Goal: Task Accomplishment & Management: Manage account settings

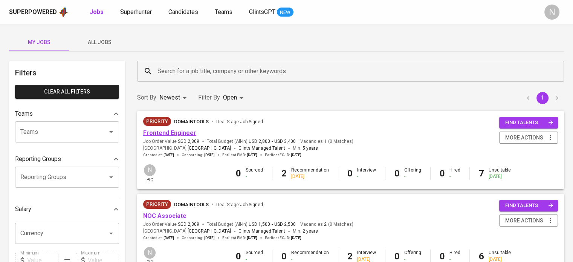
click at [173, 131] on link "Frontend Engineer" at bounding box center [169, 132] width 53 height 7
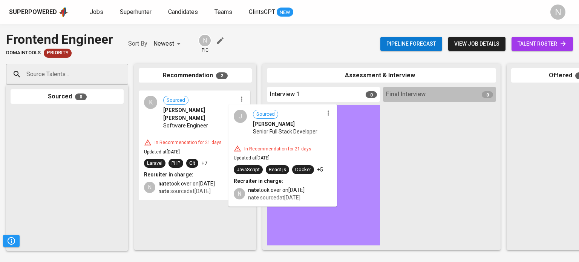
drag, startPoint x: 202, startPoint y: 127, endPoint x: 299, endPoint y: 145, distance: 98.9
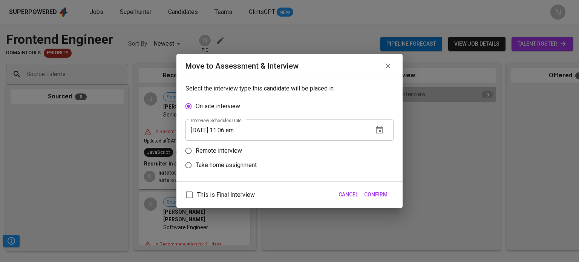
click at [221, 152] on p "Remote interview" at bounding box center [218, 150] width 46 height 9
click at [195, 152] on input "Remote interview" at bounding box center [188, 151] width 14 height 14
radio input "true"
click at [376, 147] on icon "button" at bounding box center [379, 144] width 7 height 8
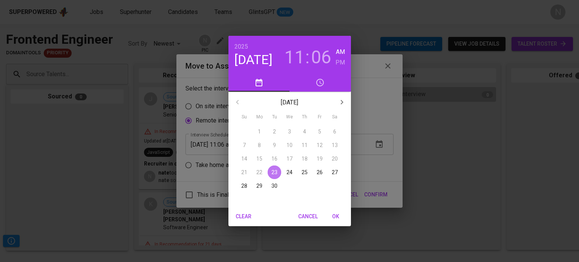
click at [275, 175] on p "23" at bounding box center [274, 172] width 6 height 8
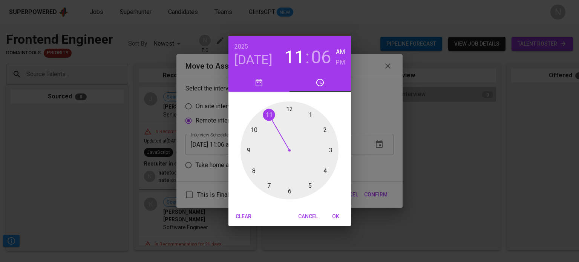
click at [255, 132] on div at bounding box center [289, 150] width 98 height 98
click at [324, 129] on div at bounding box center [289, 150] width 98 height 98
type input "[DATE] 10:10 am"
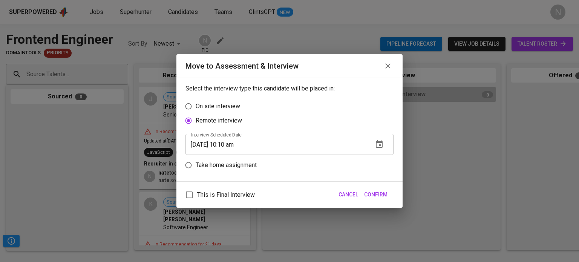
click at [376, 195] on span "Confirm" at bounding box center [375, 194] width 23 height 9
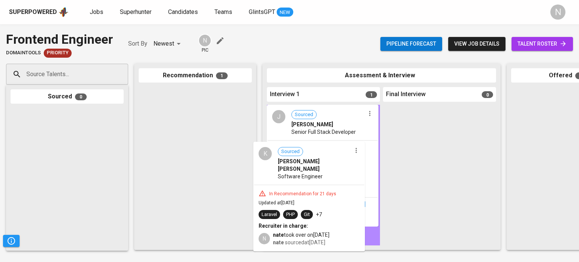
drag, startPoint x: 212, startPoint y: 129, endPoint x: 330, endPoint y: 185, distance: 130.2
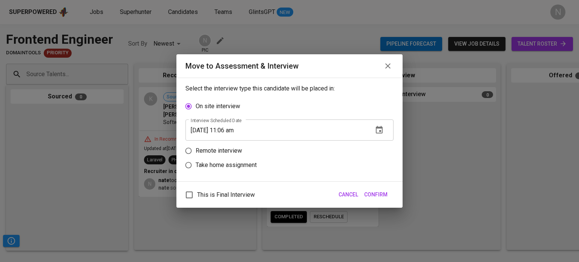
click at [225, 151] on p "Remote interview" at bounding box center [218, 150] width 46 height 9
click at [195, 151] on input "Remote interview" at bounding box center [188, 151] width 14 height 14
radio input "true"
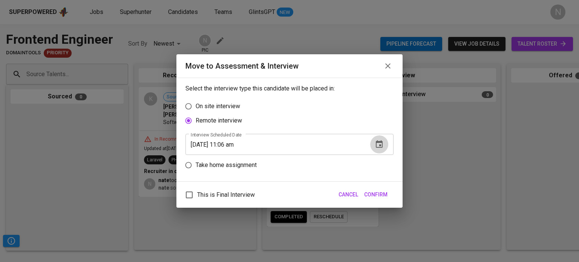
click at [380, 143] on icon "button" at bounding box center [379, 144] width 7 height 8
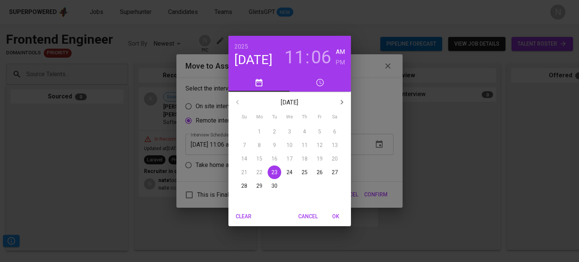
click at [296, 53] on h3 "11" at bounding box center [294, 57] width 20 height 21
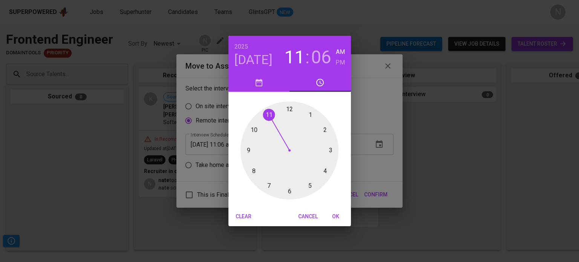
click at [258, 130] on div at bounding box center [289, 150] width 98 height 98
click at [318, 117] on div at bounding box center [289, 150] width 98 height 98
type input "[DATE] 10:07 am"
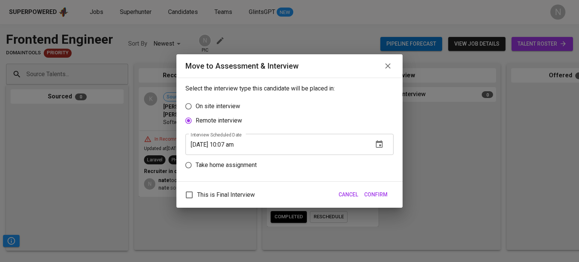
click at [377, 195] on span "Confirm" at bounding box center [375, 194] width 23 height 9
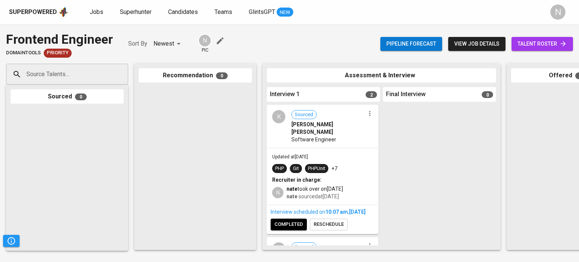
click at [291, 226] on span "completed" at bounding box center [288, 224] width 29 height 9
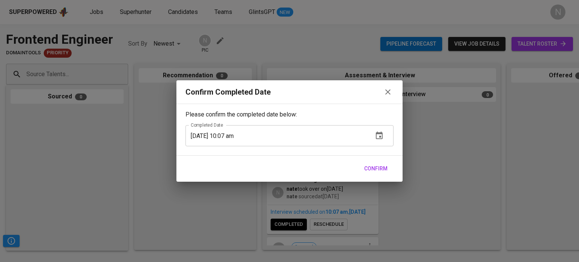
click at [371, 165] on span "Confirm" at bounding box center [375, 168] width 23 height 9
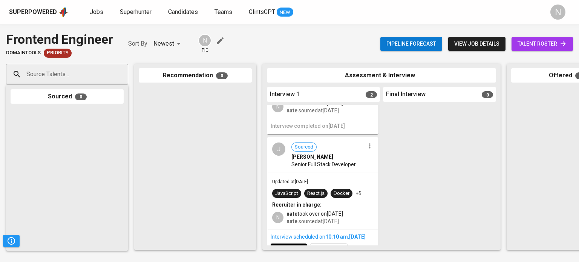
scroll to position [104, 0]
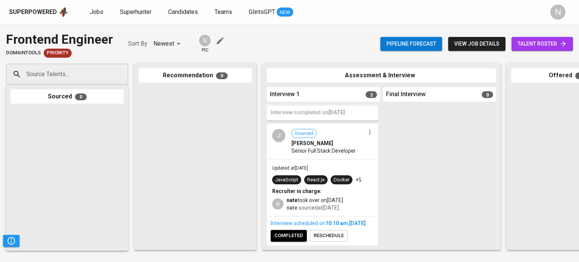
click at [300, 236] on div "Interview scheduled on 10:10 AM [DATE] completed reschedule" at bounding box center [322, 230] width 110 height 28
click at [288, 231] on span "completed" at bounding box center [288, 235] width 29 height 9
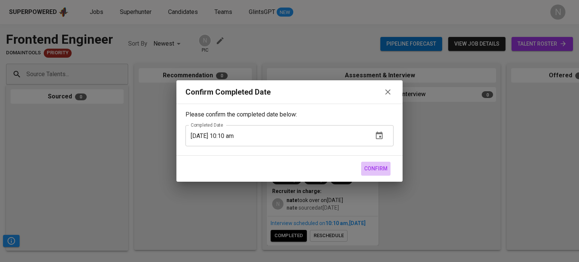
click at [377, 171] on span "Confirm" at bounding box center [375, 168] width 23 height 9
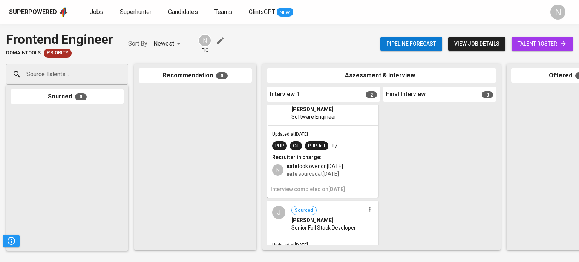
scroll to position [0, 0]
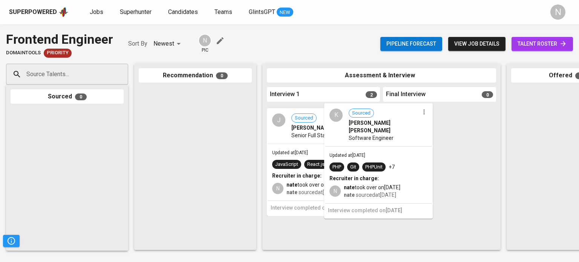
drag, startPoint x: 331, startPoint y: 141, endPoint x: 392, endPoint y: 139, distance: 61.0
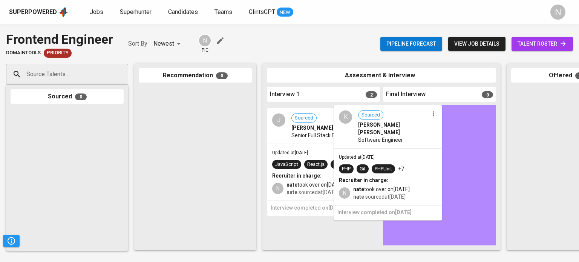
drag, startPoint x: 363, startPoint y: 147, endPoint x: 418, endPoint y: 147, distance: 55.4
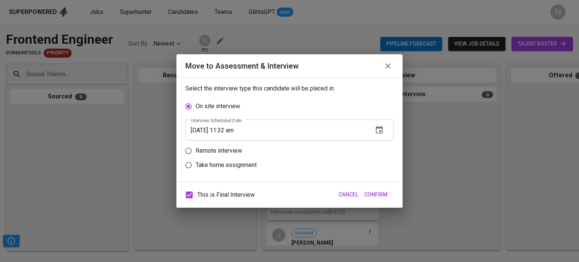
click at [216, 195] on span "This is Final Interview" at bounding box center [226, 194] width 58 height 9
click at [197, 195] on input "This is Final Interview" at bounding box center [189, 195] width 16 height 16
checkbox input "false"
click at [209, 153] on p "Remote interview" at bounding box center [218, 150] width 46 height 9
click at [195, 153] on input "Remote interview" at bounding box center [188, 151] width 14 height 14
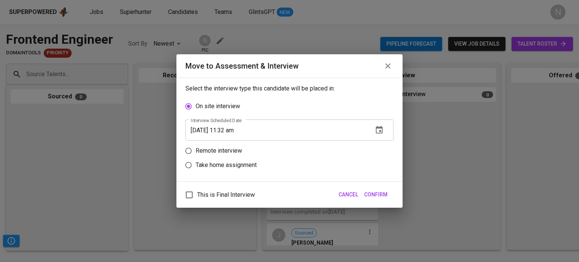
radio input "true"
click at [379, 147] on icon "button" at bounding box center [378, 144] width 9 height 9
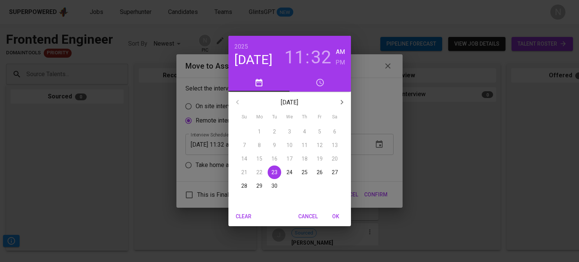
click at [297, 51] on h3 "11" at bounding box center [294, 57] width 20 height 21
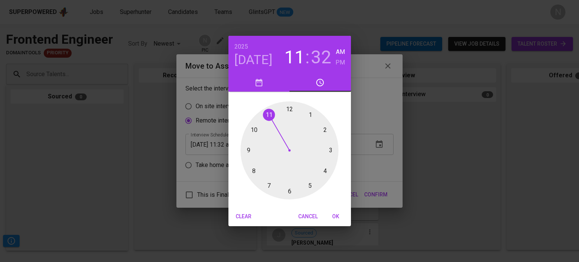
click at [289, 108] on div at bounding box center [289, 150] width 98 height 98
click at [340, 61] on h6 "PM" at bounding box center [339, 62] width 9 height 11
click at [290, 108] on div at bounding box center [289, 150] width 98 height 98
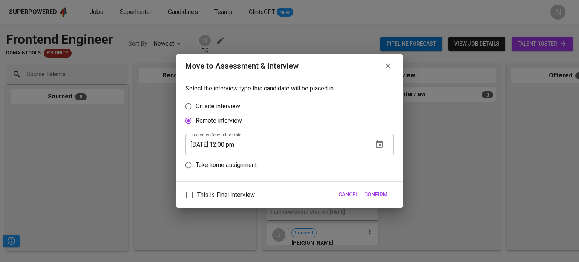
click at [377, 145] on icon "button" at bounding box center [378, 144] width 9 height 9
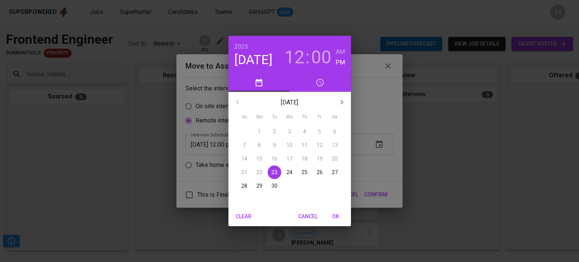
click at [290, 171] on p "24" at bounding box center [289, 172] width 6 height 8
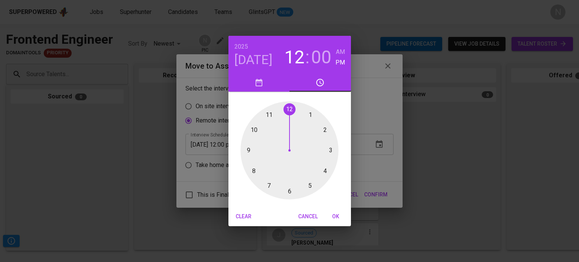
click at [337, 52] on h6 "AM" at bounding box center [340, 52] width 9 height 11
click at [337, 217] on span "OK" at bounding box center [336, 216] width 18 height 9
type input "[DATE] 12:00 am"
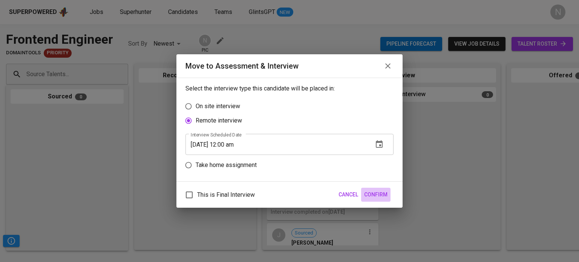
click at [380, 193] on span "Confirm" at bounding box center [375, 194] width 23 height 9
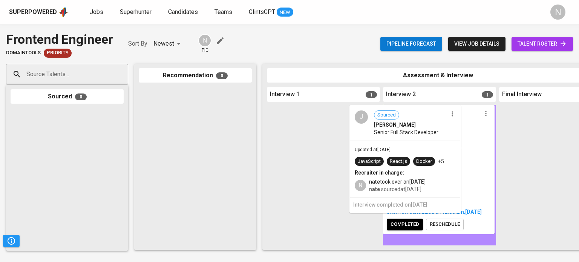
drag, startPoint x: 313, startPoint y: 141, endPoint x: 398, endPoint y: 140, distance: 84.8
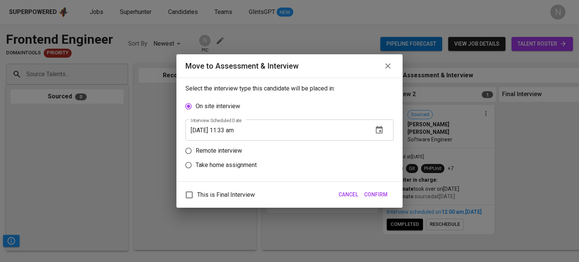
click at [230, 154] on p "Remote interview" at bounding box center [218, 150] width 46 height 9
click at [195, 154] on input "Remote interview" at bounding box center [188, 151] width 14 height 14
radio input "true"
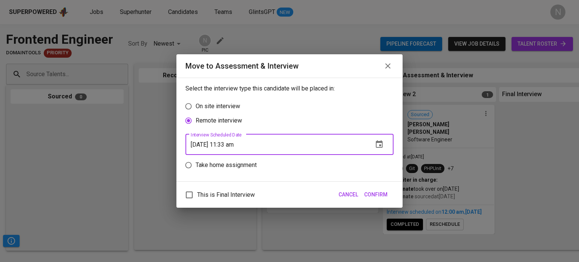
click at [231, 142] on input "[DATE] 11:33 am" at bounding box center [276, 144] width 182 height 21
type input "[DATE] 10:34 am"
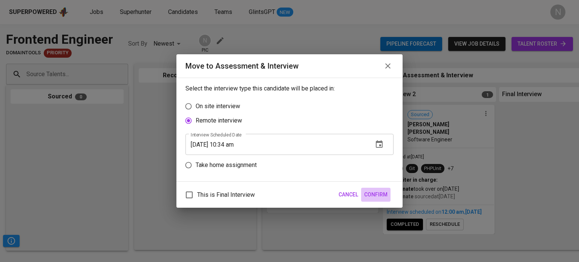
click at [383, 195] on span "Confirm" at bounding box center [375, 194] width 23 height 9
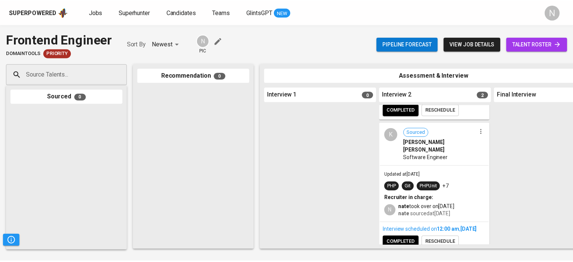
scroll to position [126, 0]
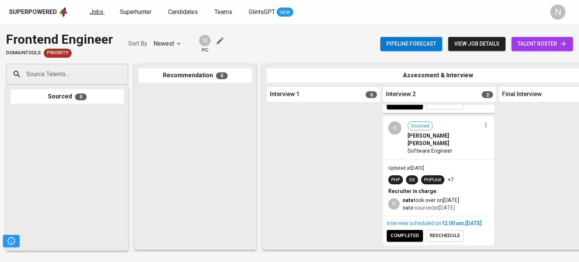
click at [101, 11] on span "Jobs" at bounding box center [97, 11] width 14 height 7
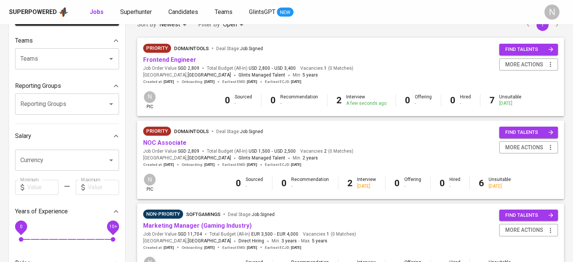
scroll to position [75, 0]
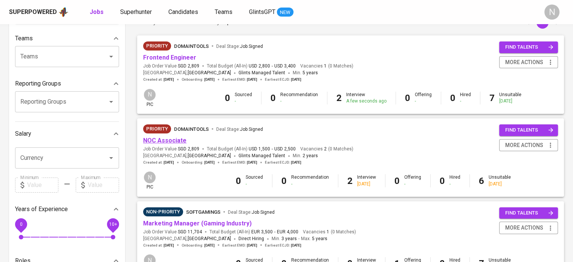
click at [169, 143] on link "NOC Associate" at bounding box center [164, 140] width 43 height 7
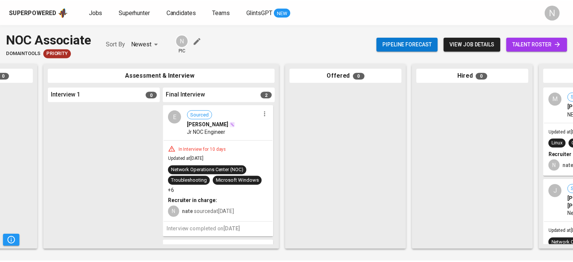
scroll to position [0, 234]
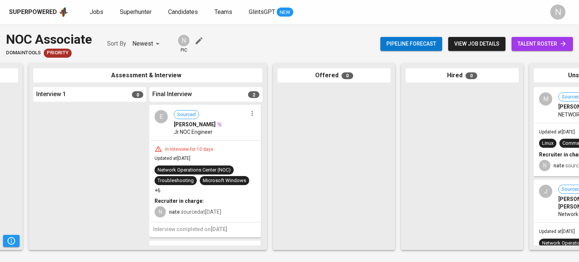
click at [43, 8] on div "Superpowered" at bounding box center [33, 12] width 48 height 9
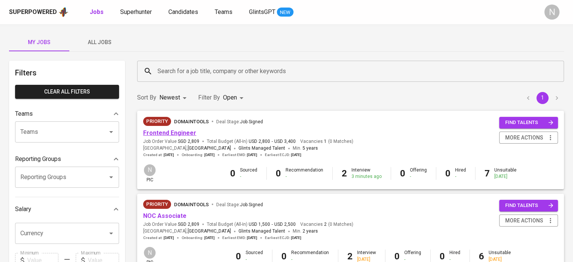
click at [153, 134] on link "Frontend Engineer" at bounding box center [169, 132] width 53 height 7
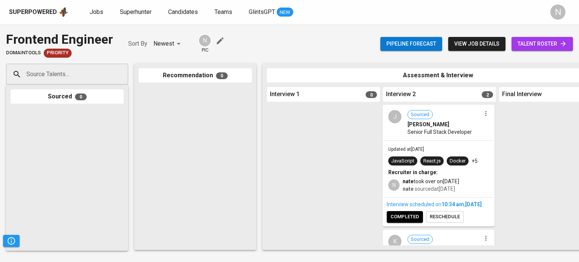
click at [423, 143] on div "Updated at [DATE] JavaScript React.[PERSON_NAME] +5 Recruiter in charge: N nate…" at bounding box center [438, 168] width 110 height 56
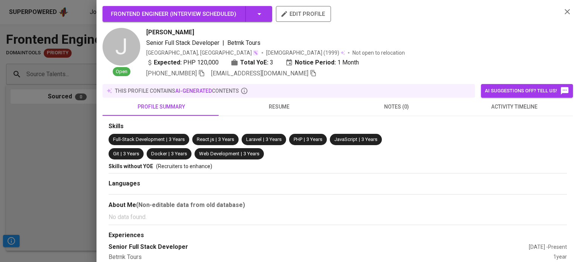
click at [283, 104] on span "resume" at bounding box center [278, 106] width 108 height 9
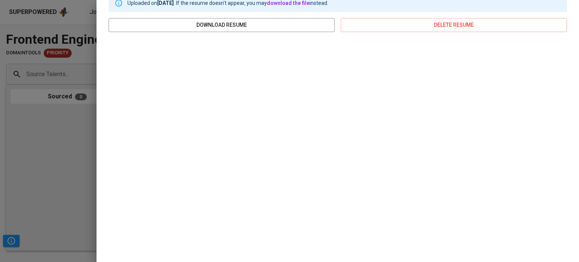
scroll to position [142, 0]
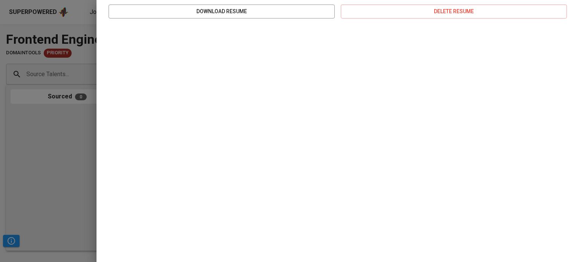
click at [24, 203] on div at bounding box center [289, 131] width 579 height 262
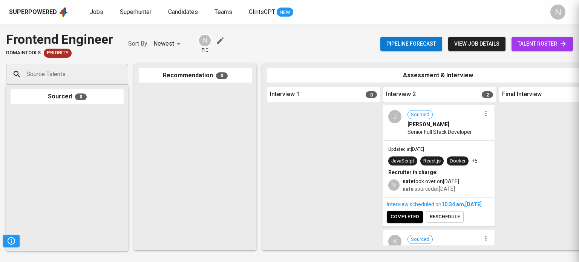
scroll to position [0, 0]
click at [540, 37] on div "Pipeline forecast view job details talent roster" at bounding box center [476, 43] width 192 height 27
click at [541, 46] on span "talent roster" at bounding box center [541, 43] width 49 height 9
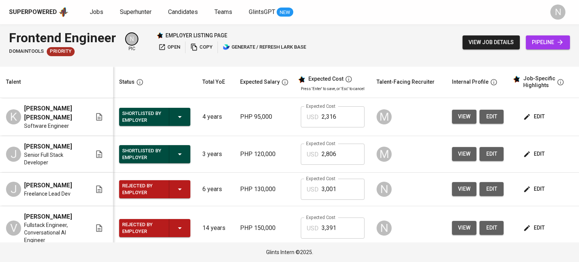
click at [446, 117] on td "view edit" at bounding box center [478, 117] width 64 height 38
click at [462, 117] on span "view" at bounding box center [464, 116] width 12 height 9
